Goal: Transaction & Acquisition: Purchase product/service

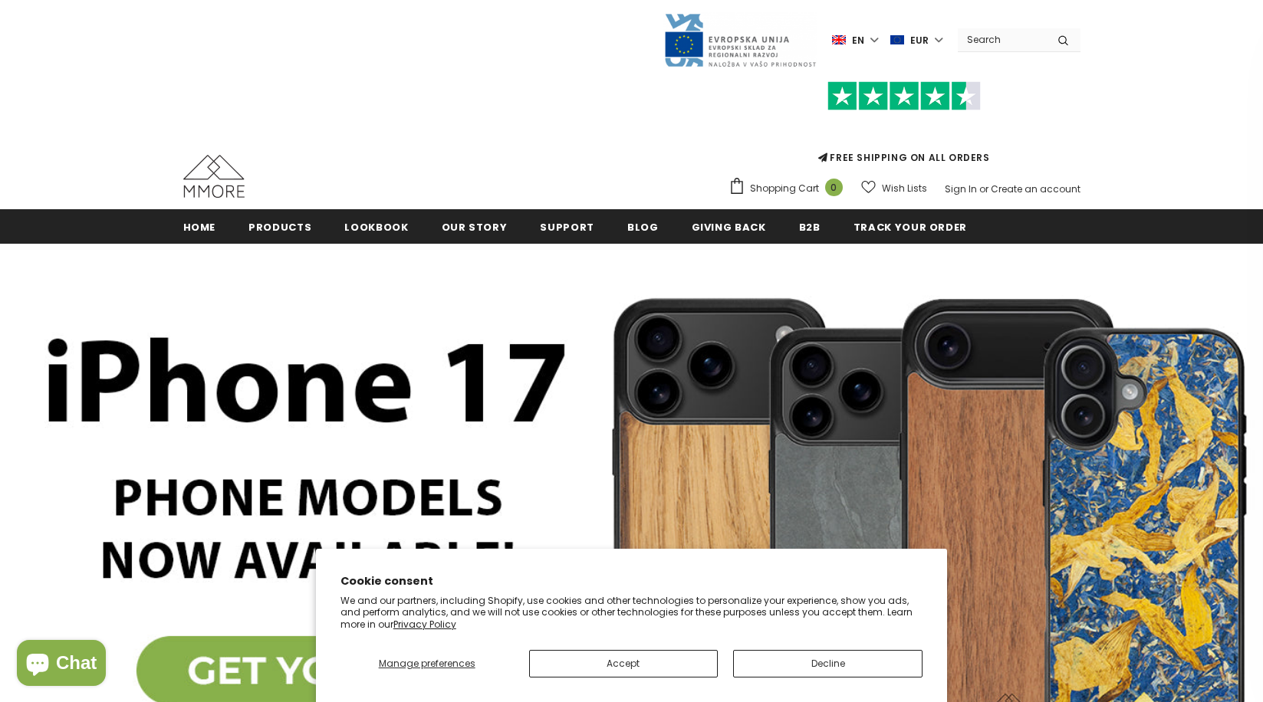
click at [664, 678] on section "Cookie consent We and our partners, including Shopify, use cookies and other te…" at bounding box center [632, 625] width 632 height 153
click at [659, 672] on button "Accept" at bounding box center [623, 664] width 189 height 28
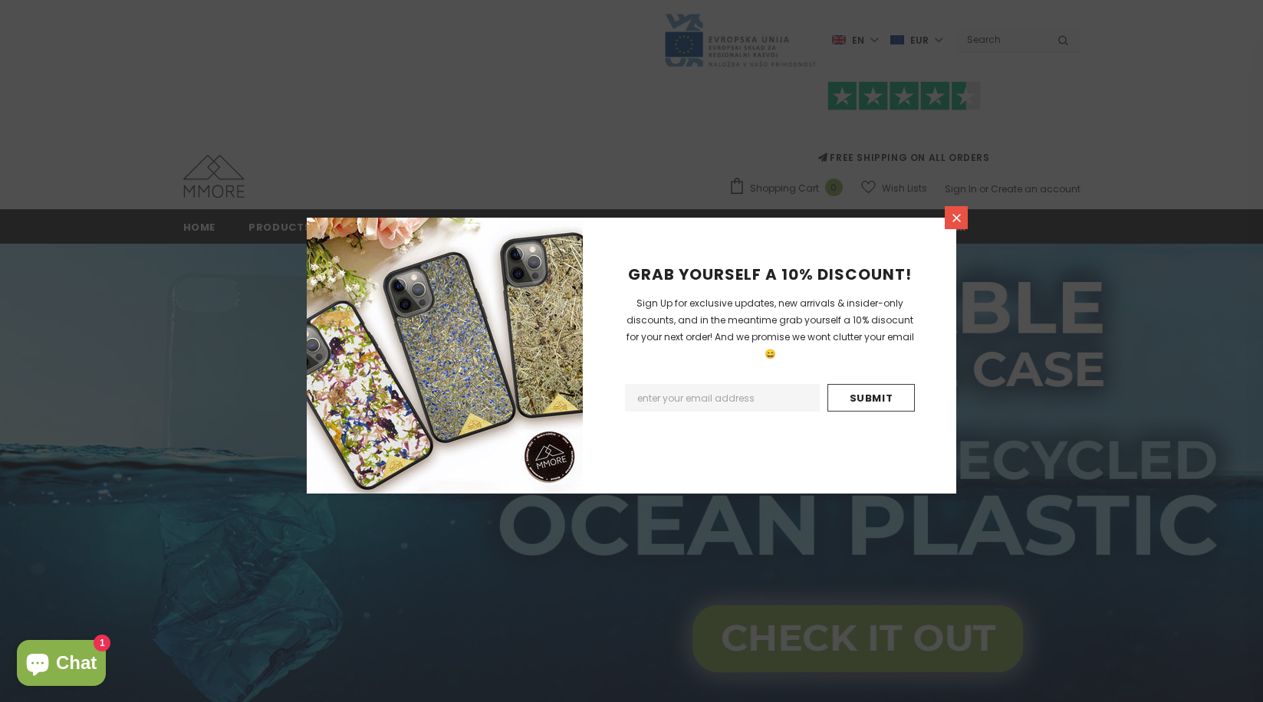
click at [959, 219] on icon at bounding box center [956, 218] width 13 height 13
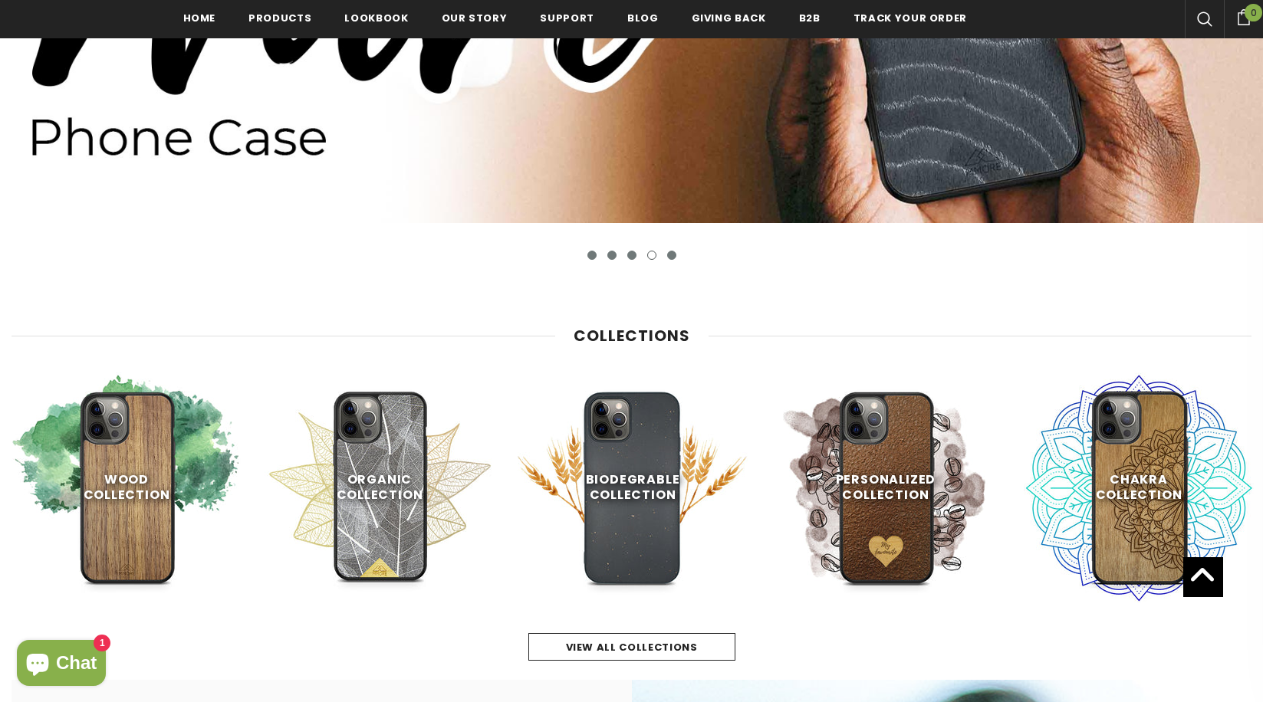
scroll to position [508, 0]
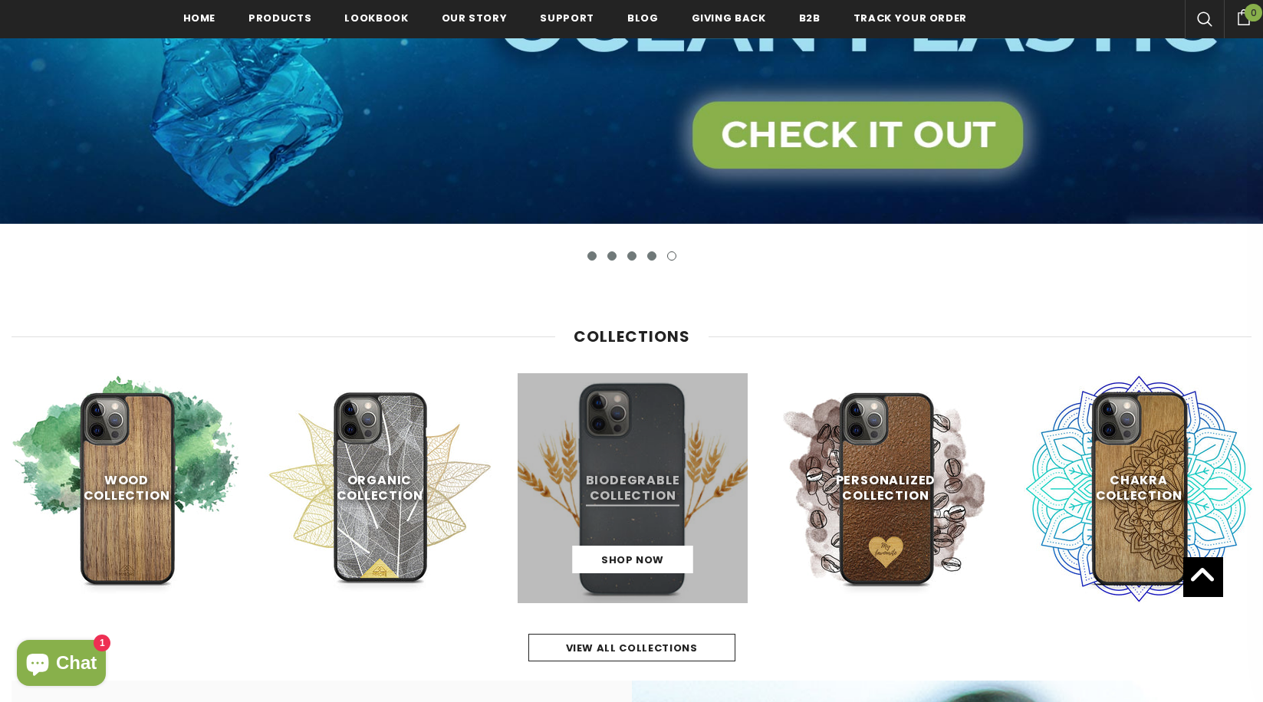
click at [613, 484] on link at bounding box center [633, 488] width 230 height 230
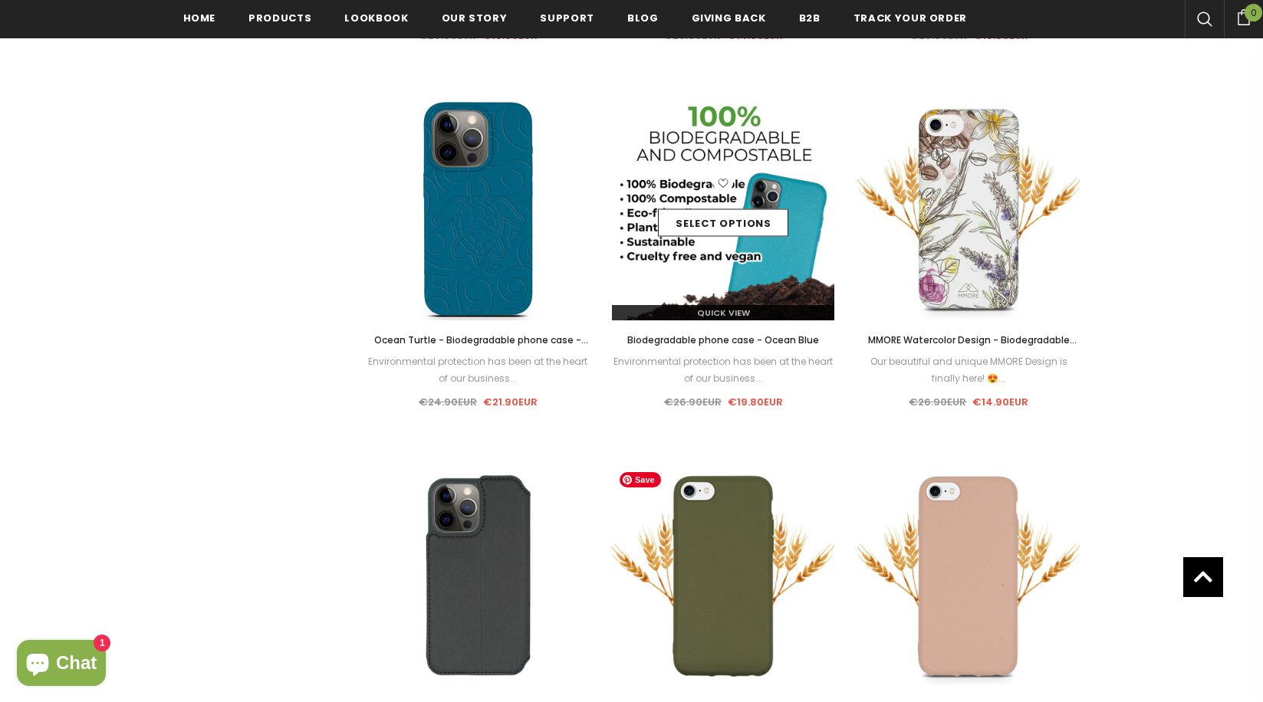
scroll to position [1040, 0]
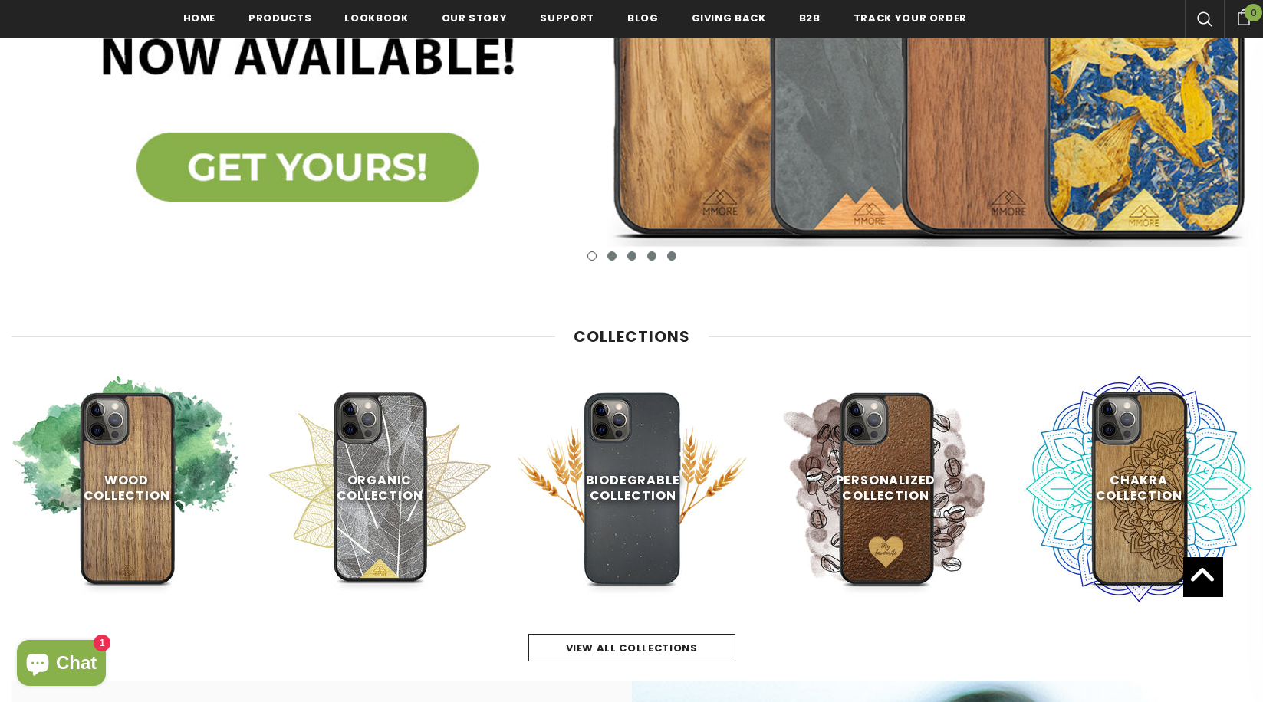
click at [1001, 163] on img at bounding box center [631, 16] width 1263 height 553
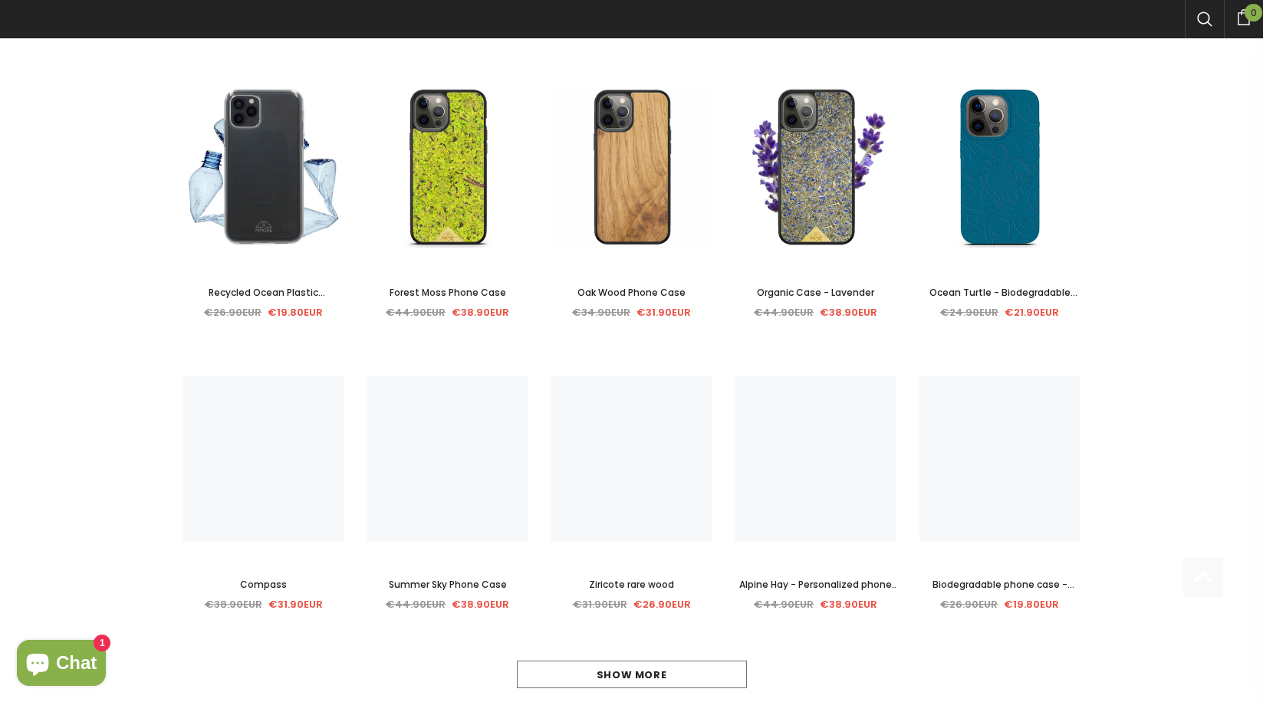
scroll to position [591, 0]
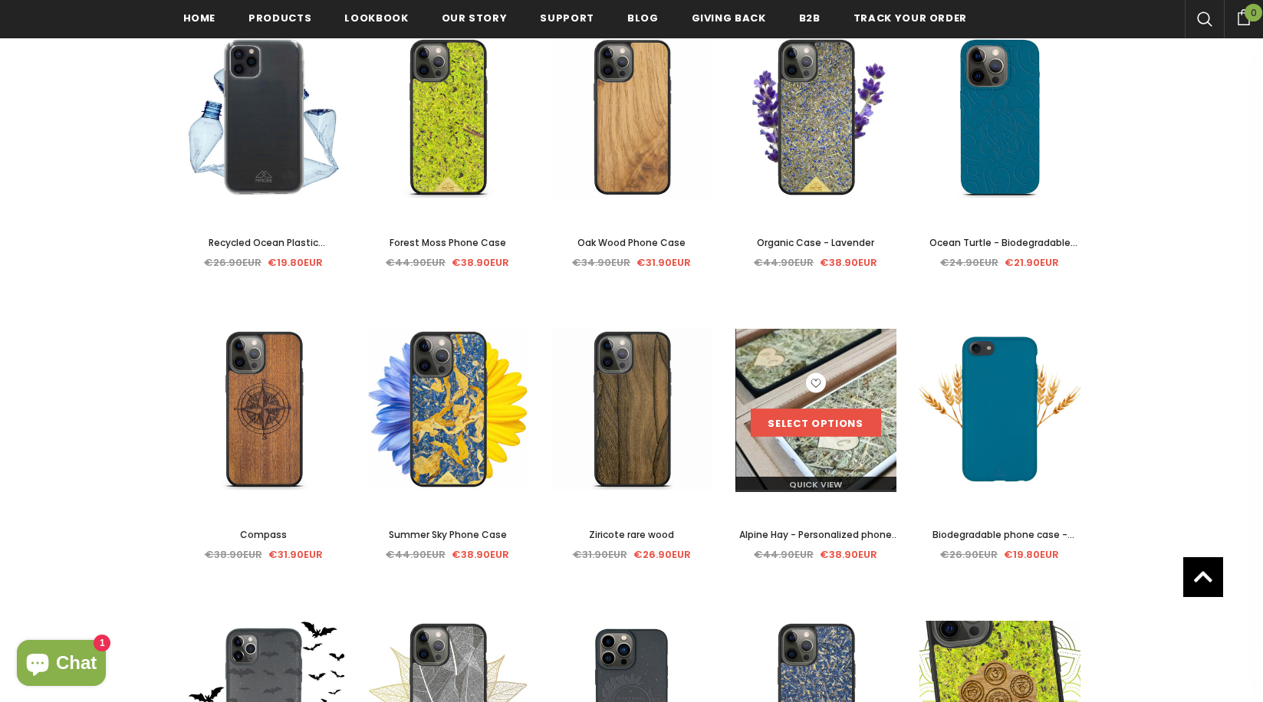
click at [812, 425] on link "Select options" at bounding box center [816, 423] width 130 height 28
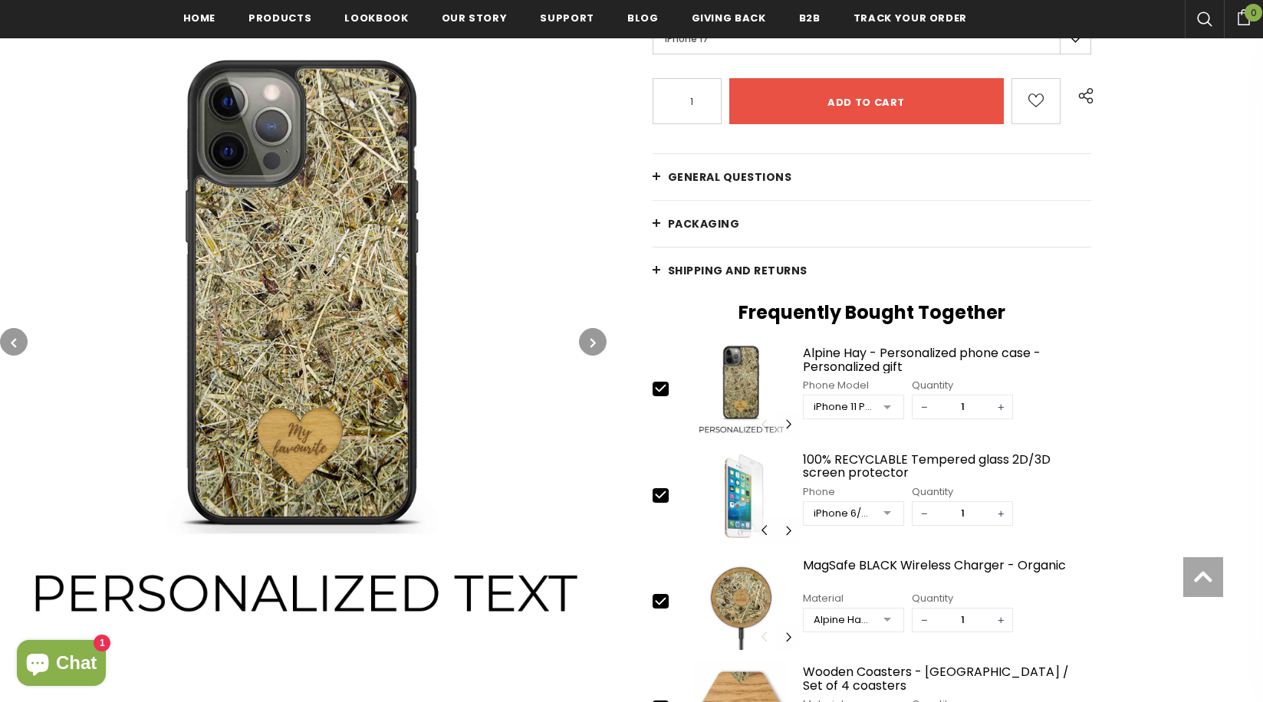
scroll to position [477, 0]
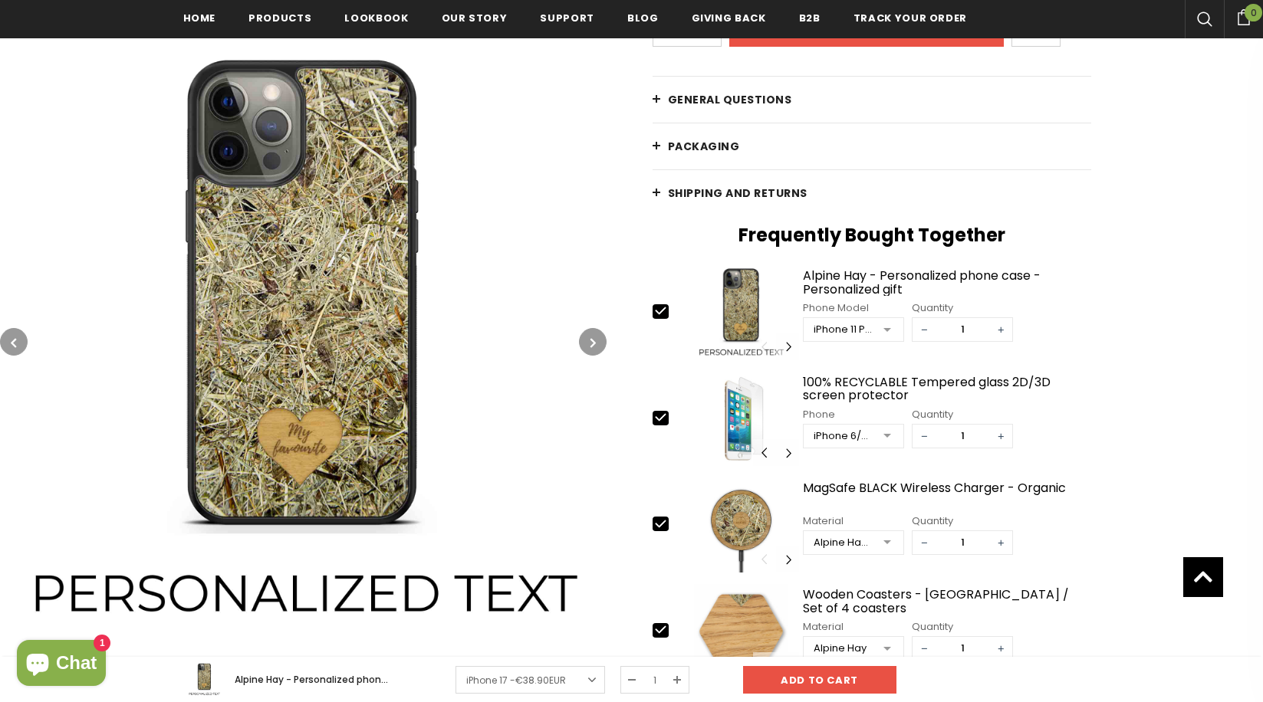
click at [656, 97] on link "General Questions" at bounding box center [872, 100] width 439 height 46
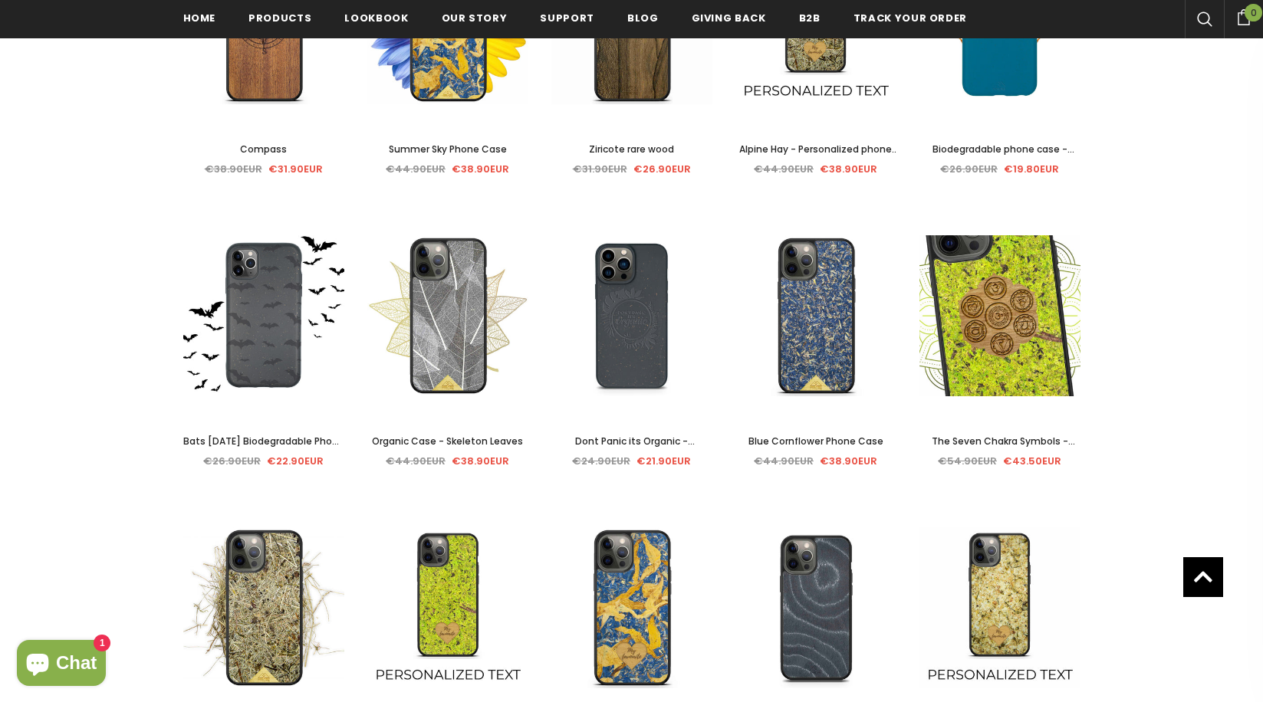
scroll to position [985, 0]
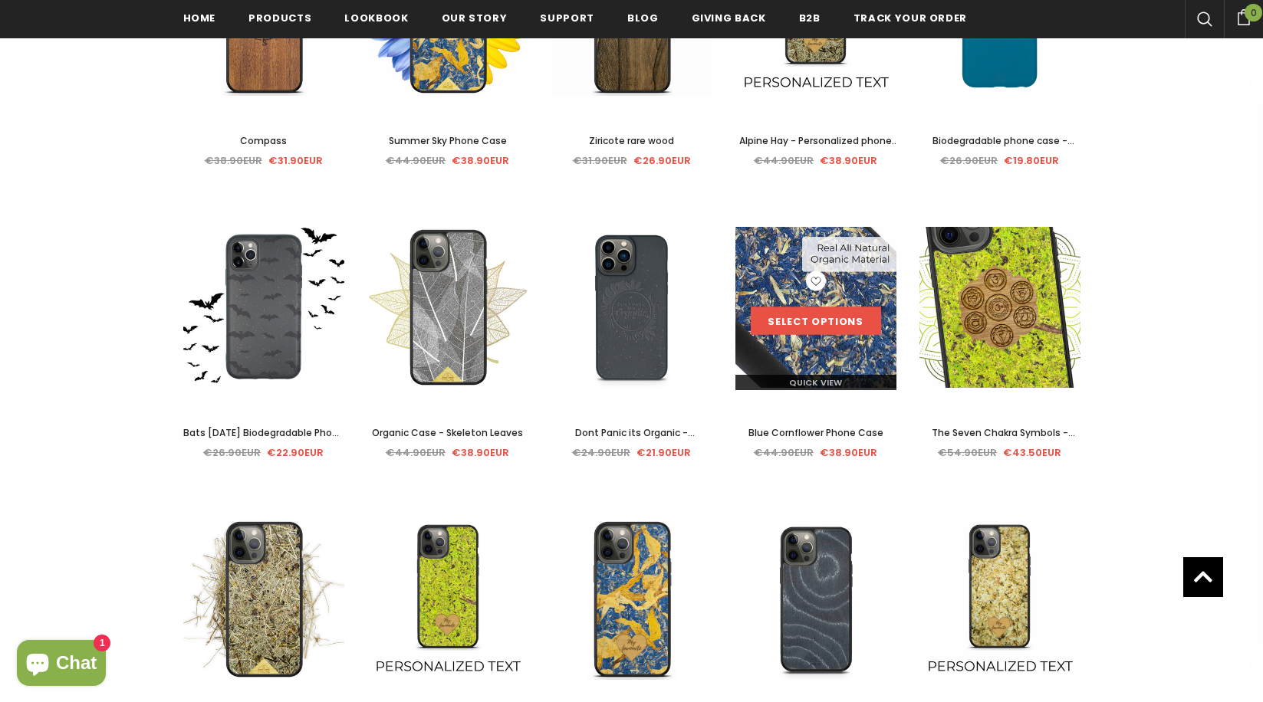
click at [820, 322] on link "Select options" at bounding box center [816, 321] width 130 height 28
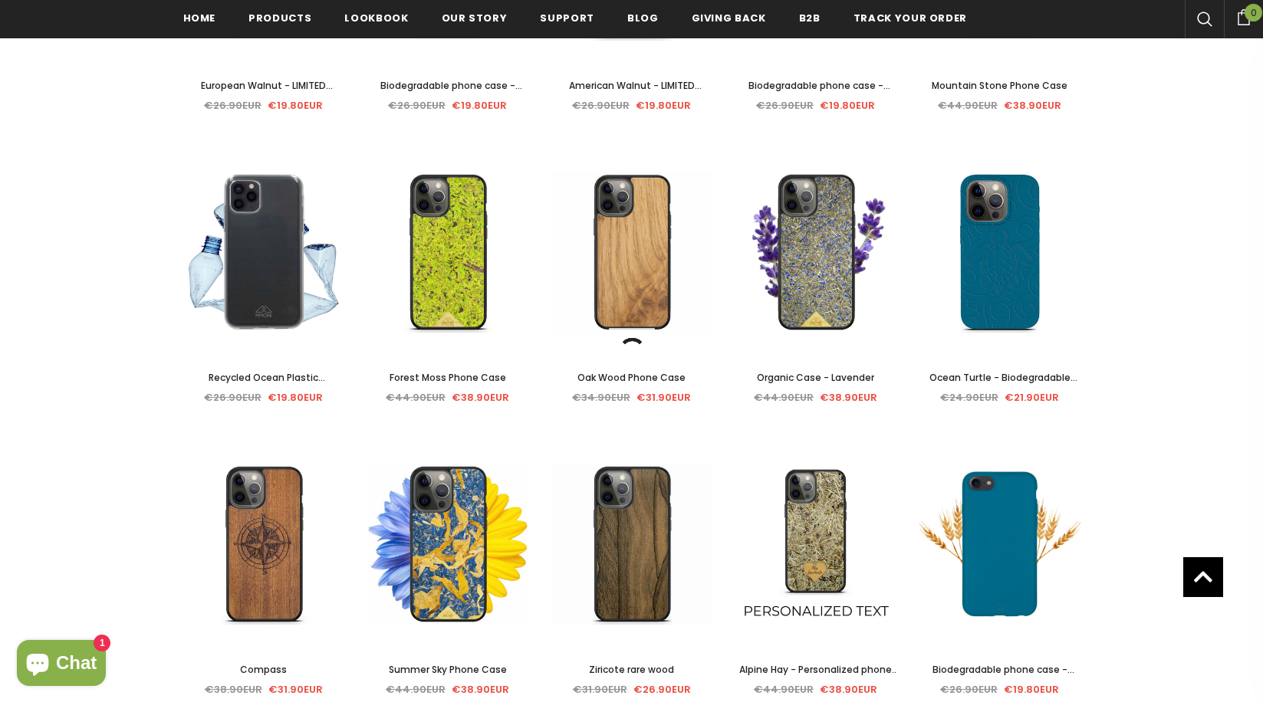
scroll to position [361, 0]
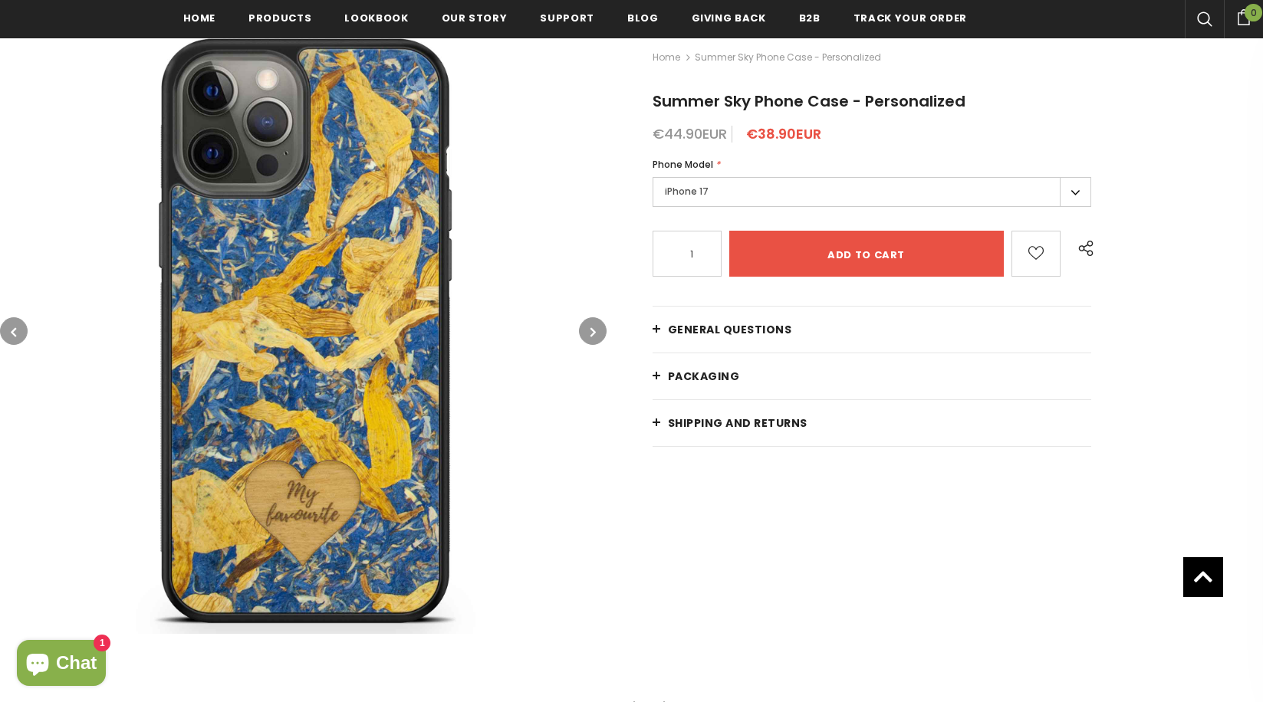
scroll to position [220, 0]
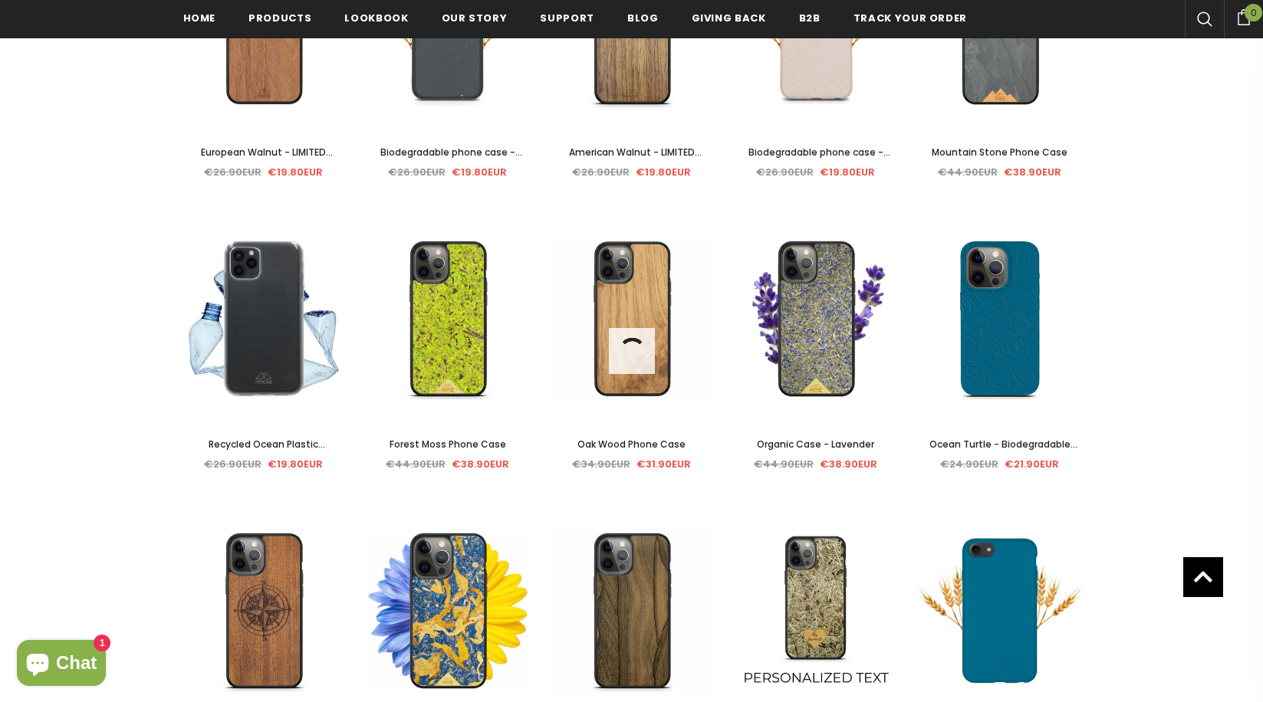
scroll to position [386, 0]
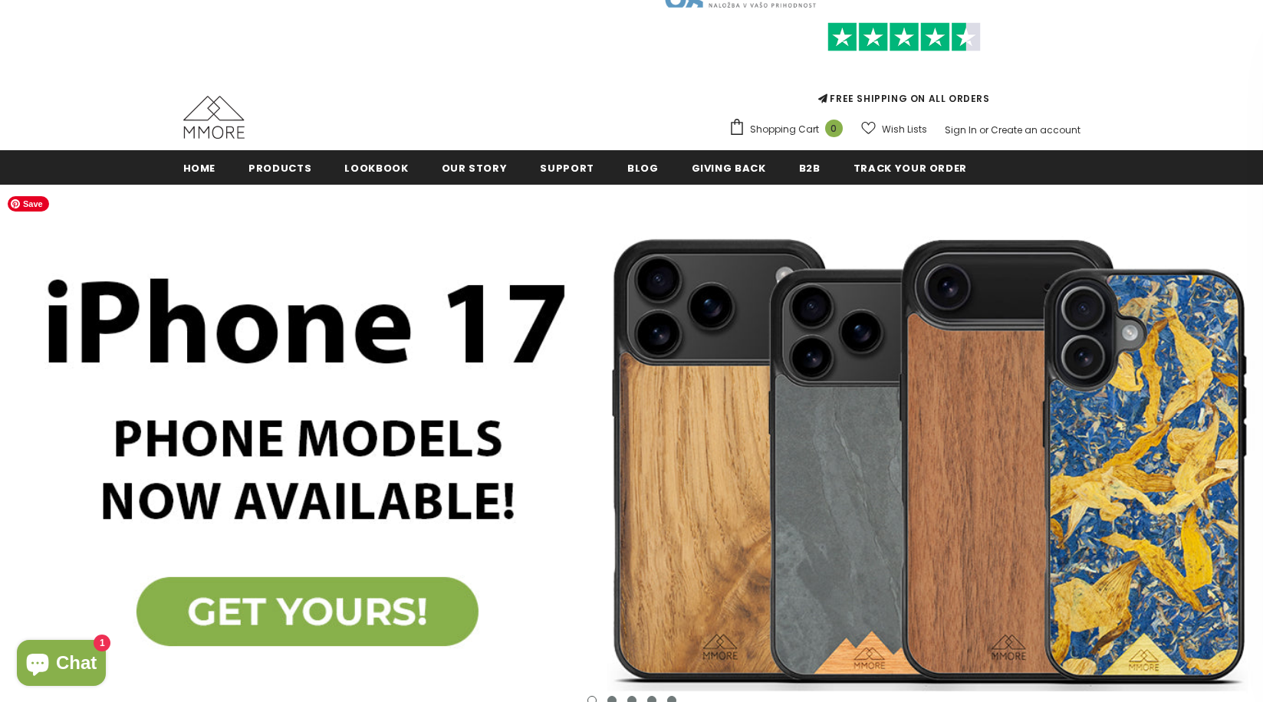
scroll to position [57, 0]
